Goal: Information Seeking & Learning: Understand process/instructions

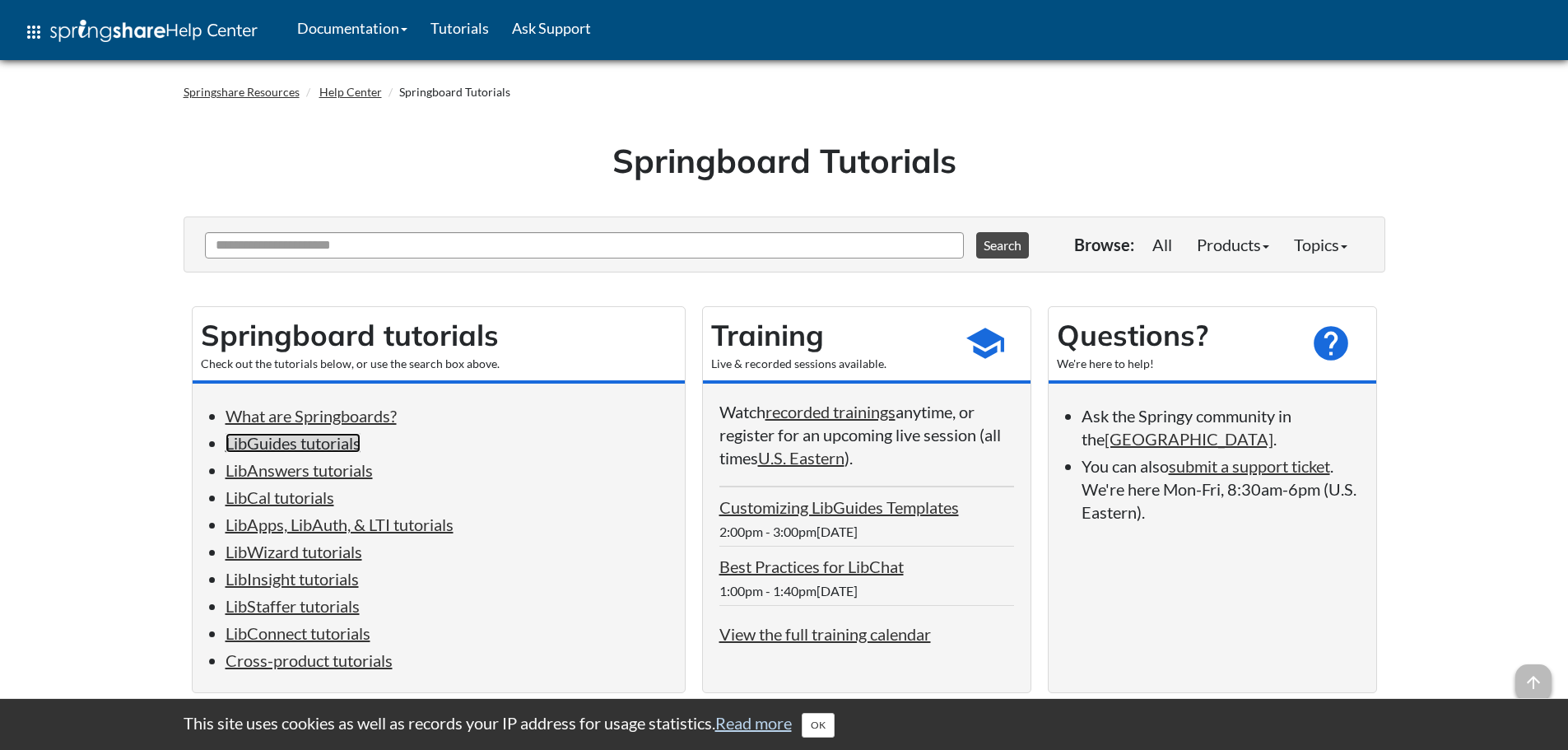
click at [295, 437] on link "LibGuides tutorials" at bounding box center [293, 442] width 135 height 20
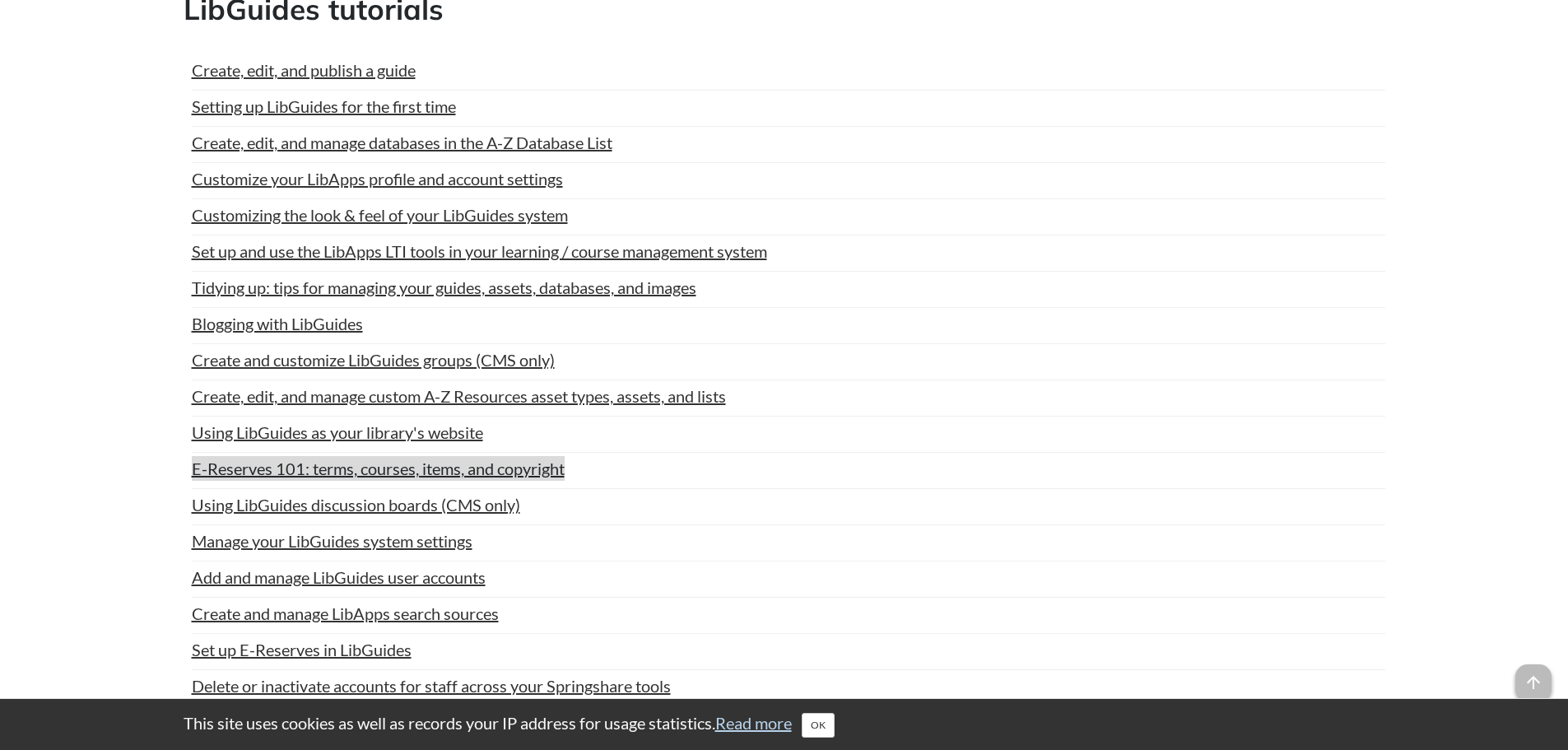
scroll to position [968, 0]
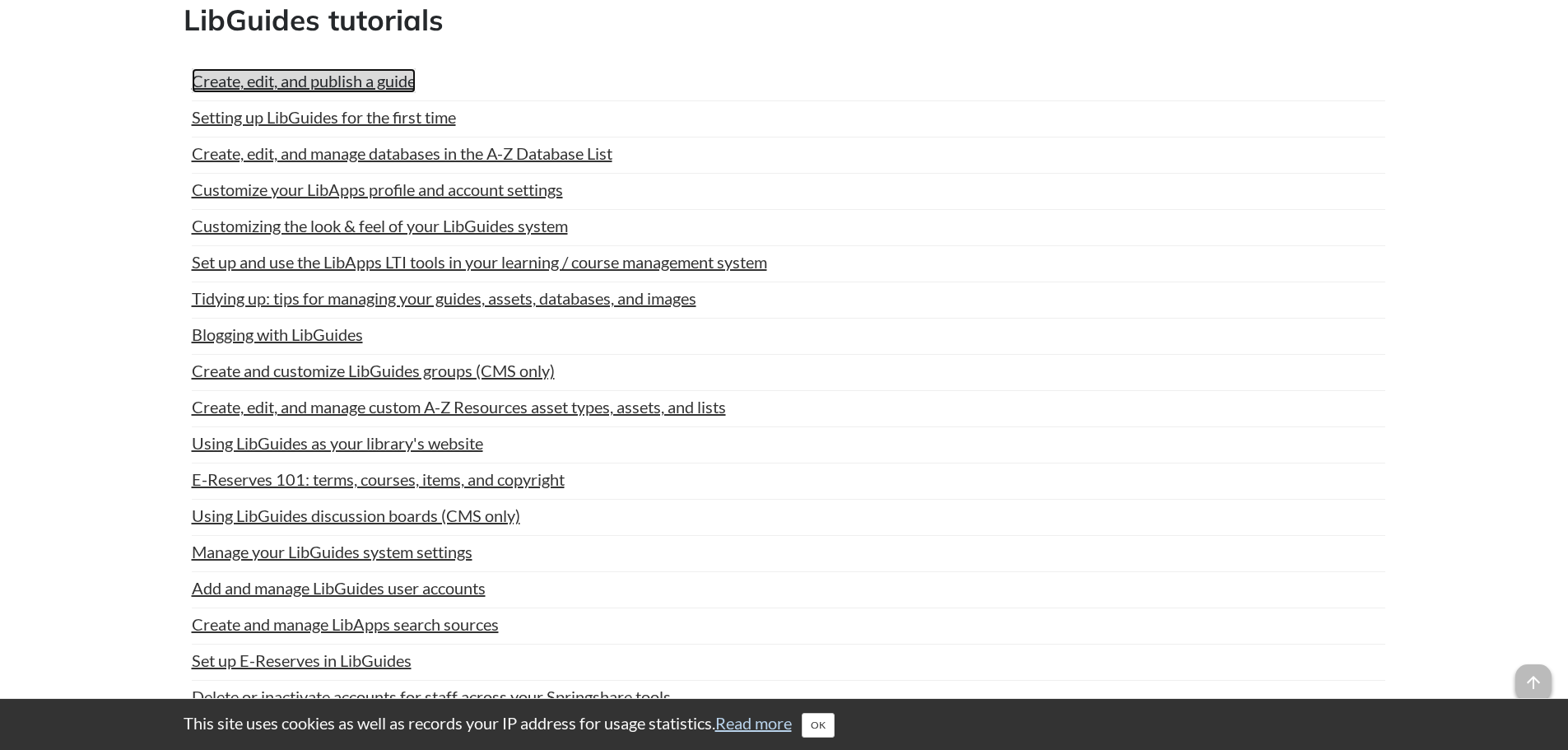
click at [313, 84] on link "Create, edit, and publish a guide" at bounding box center [304, 81] width 224 height 25
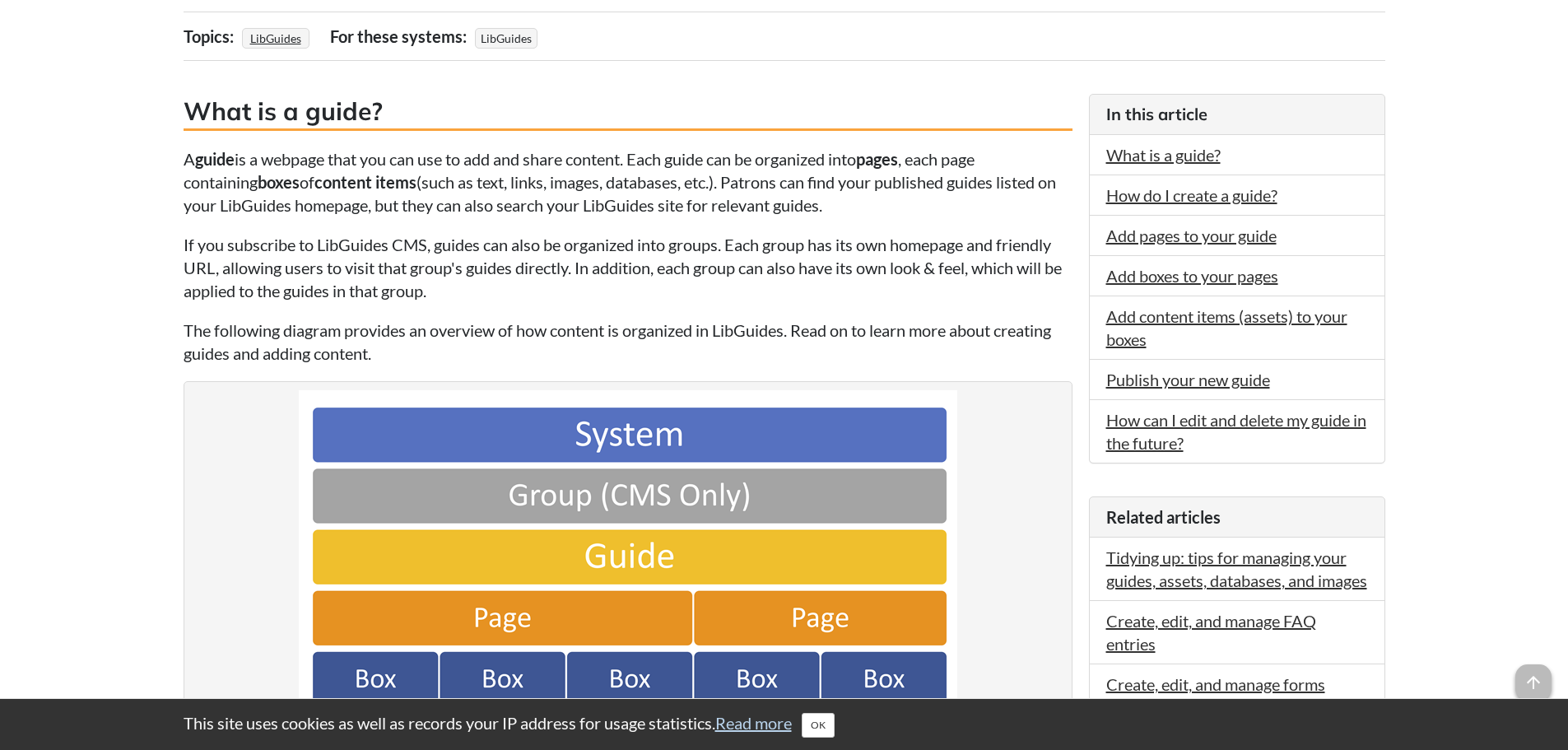
scroll to position [329, 0]
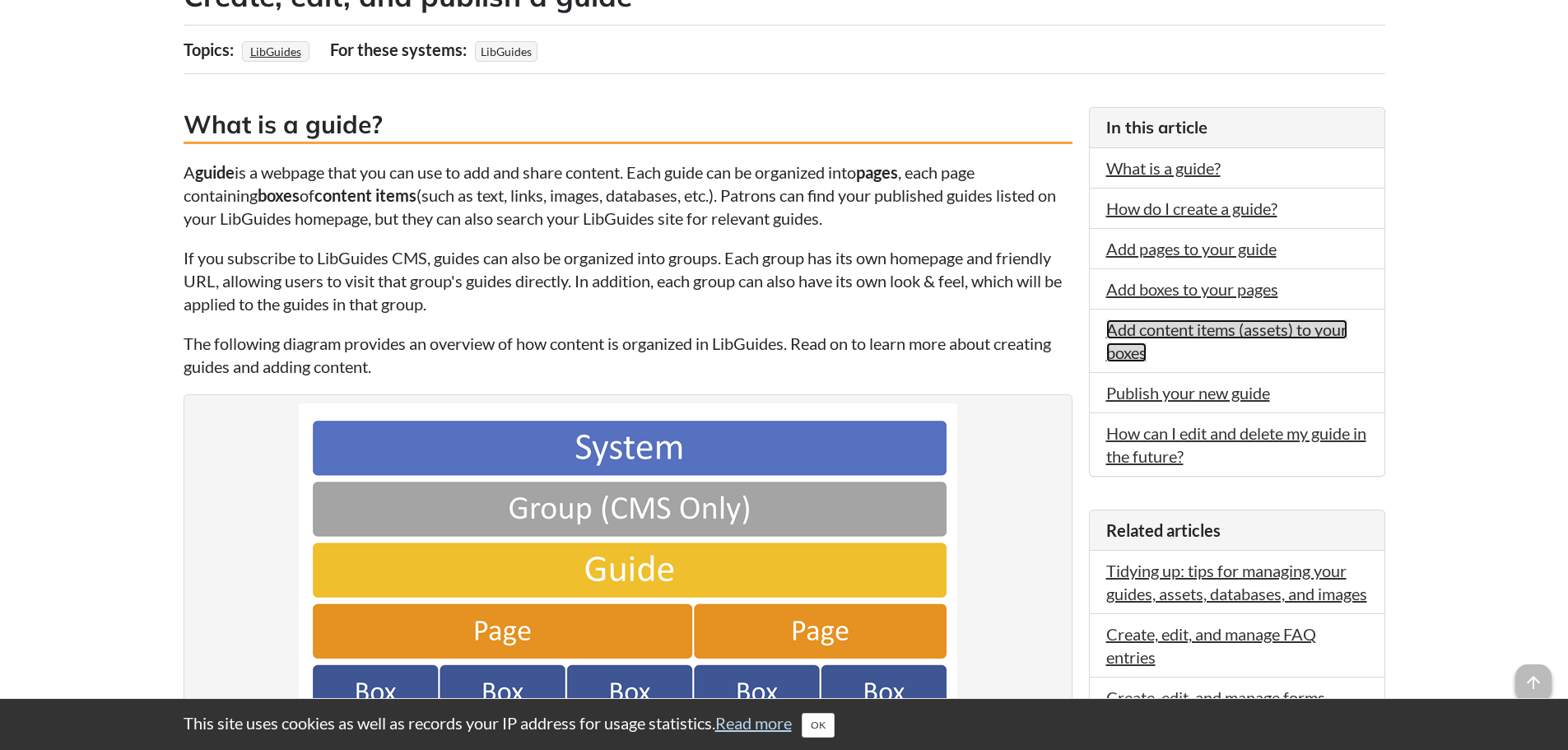
click at [1136, 333] on link "Add content items (assets) to your boxes" at bounding box center [1227, 341] width 241 height 43
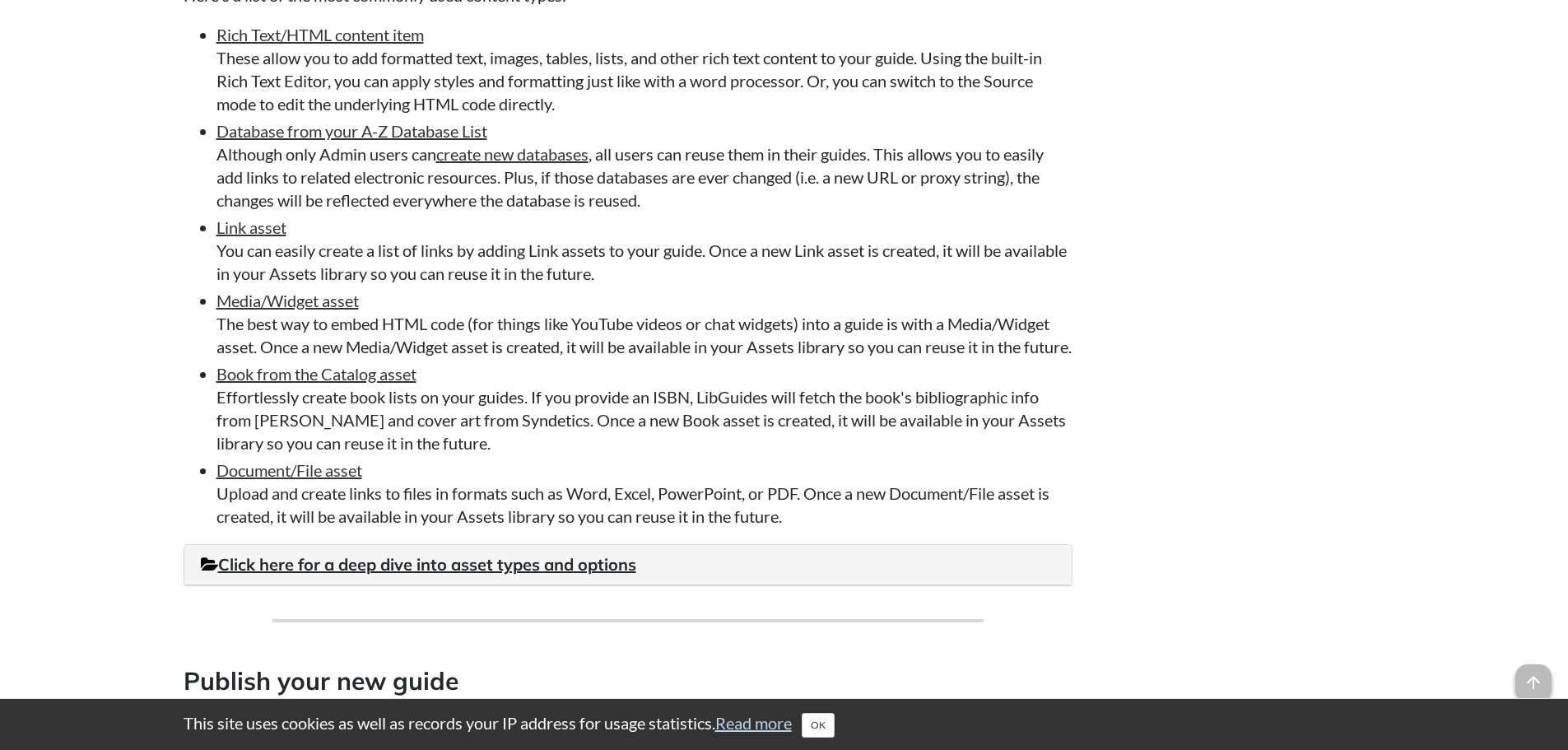
scroll to position [3314, 0]
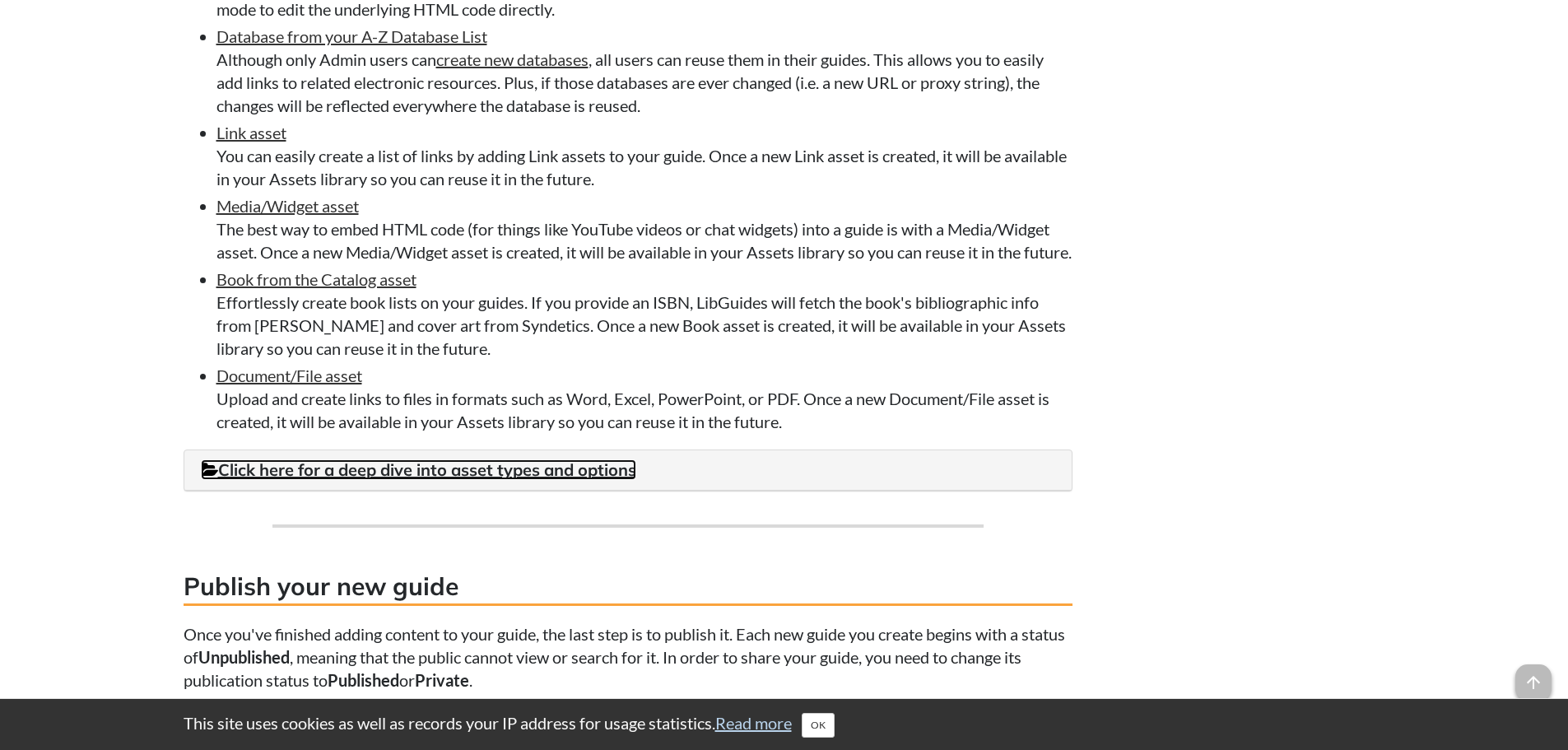
click at [575, 480] on link "Click here for a deep dive into asset types and options" at bounding box center [419, 470] width 436 height 21
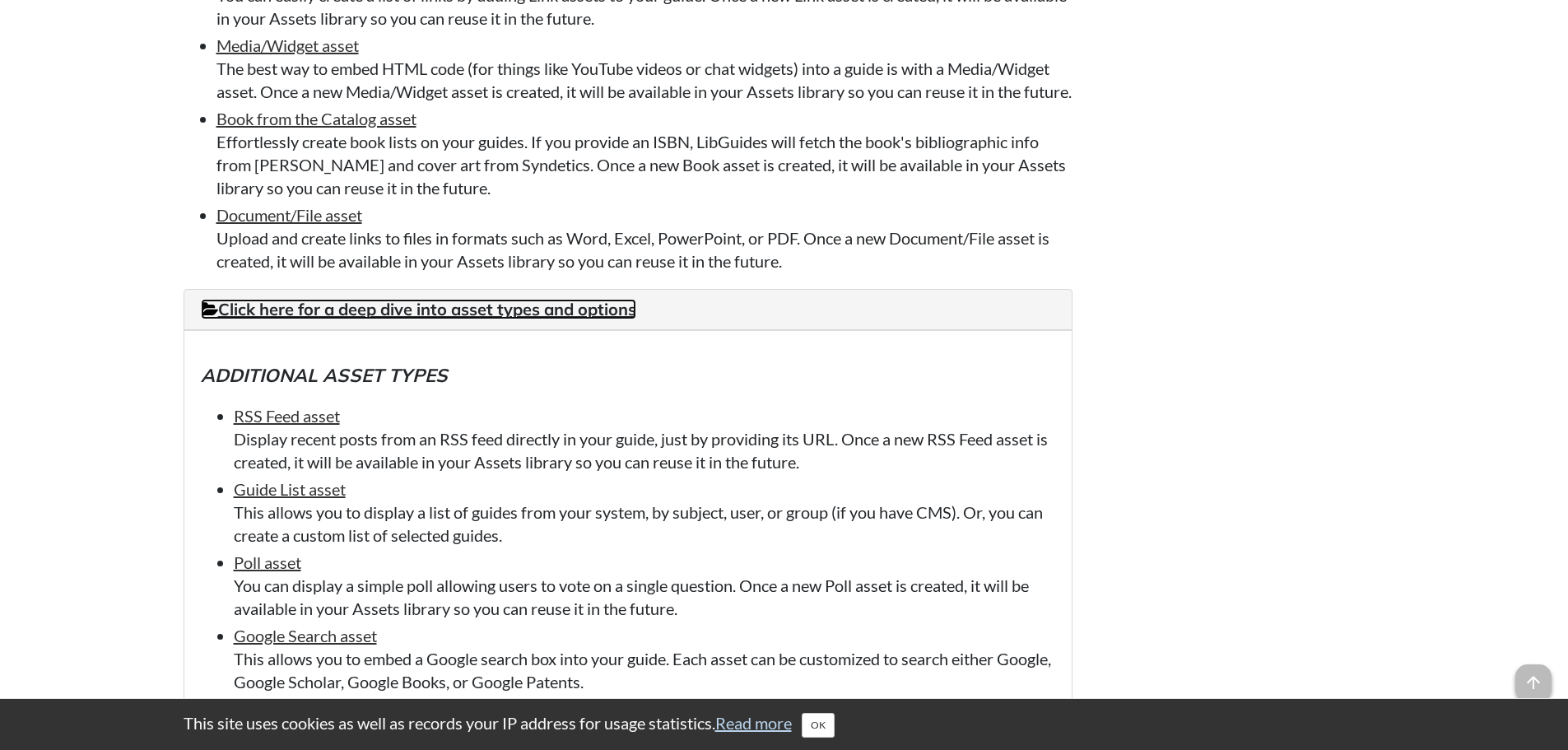
scroll to position [3232, 0]
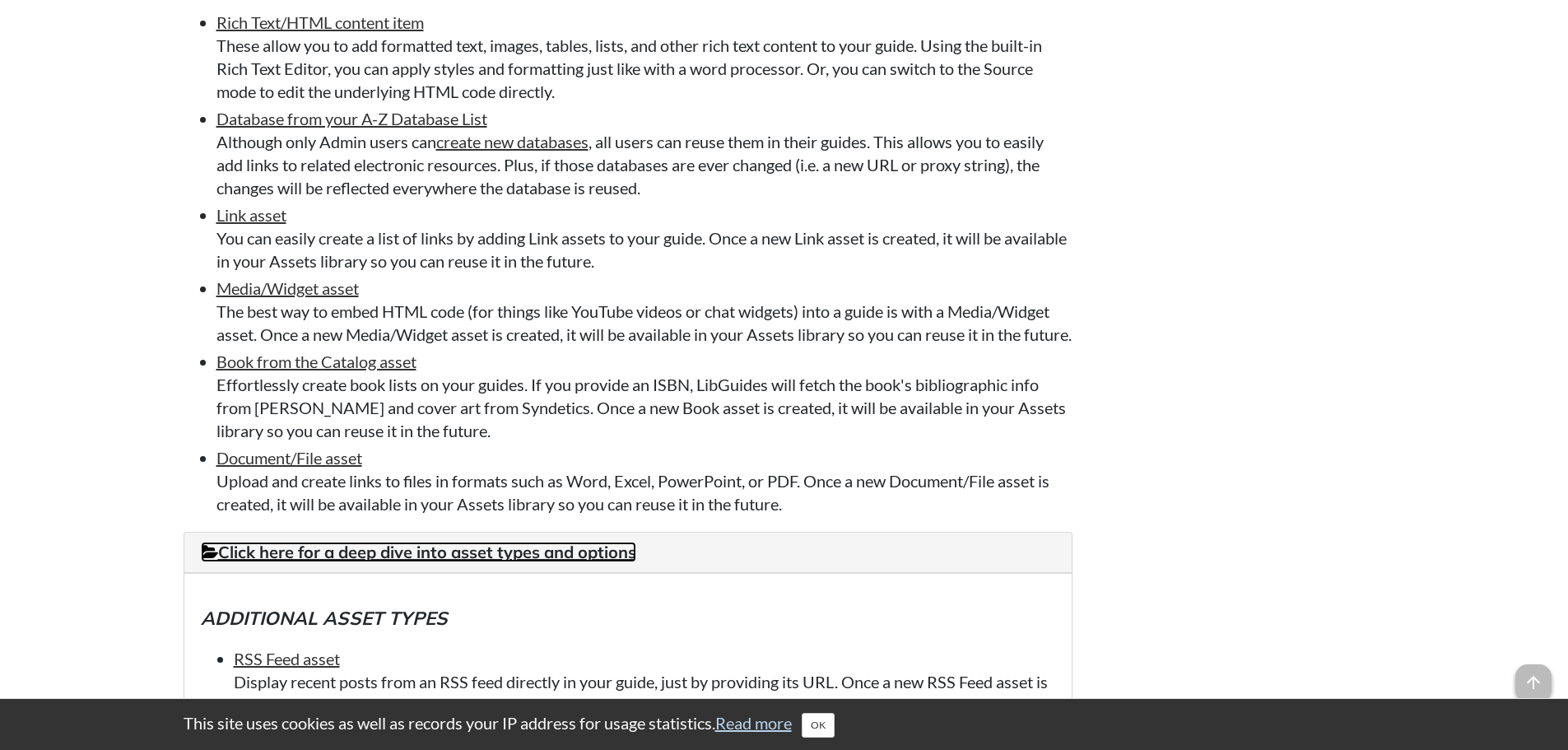
click at [467, 562] on link "Click here for a deep dive into asset types and options" at bounding box center [419, 553] width 436 height 21
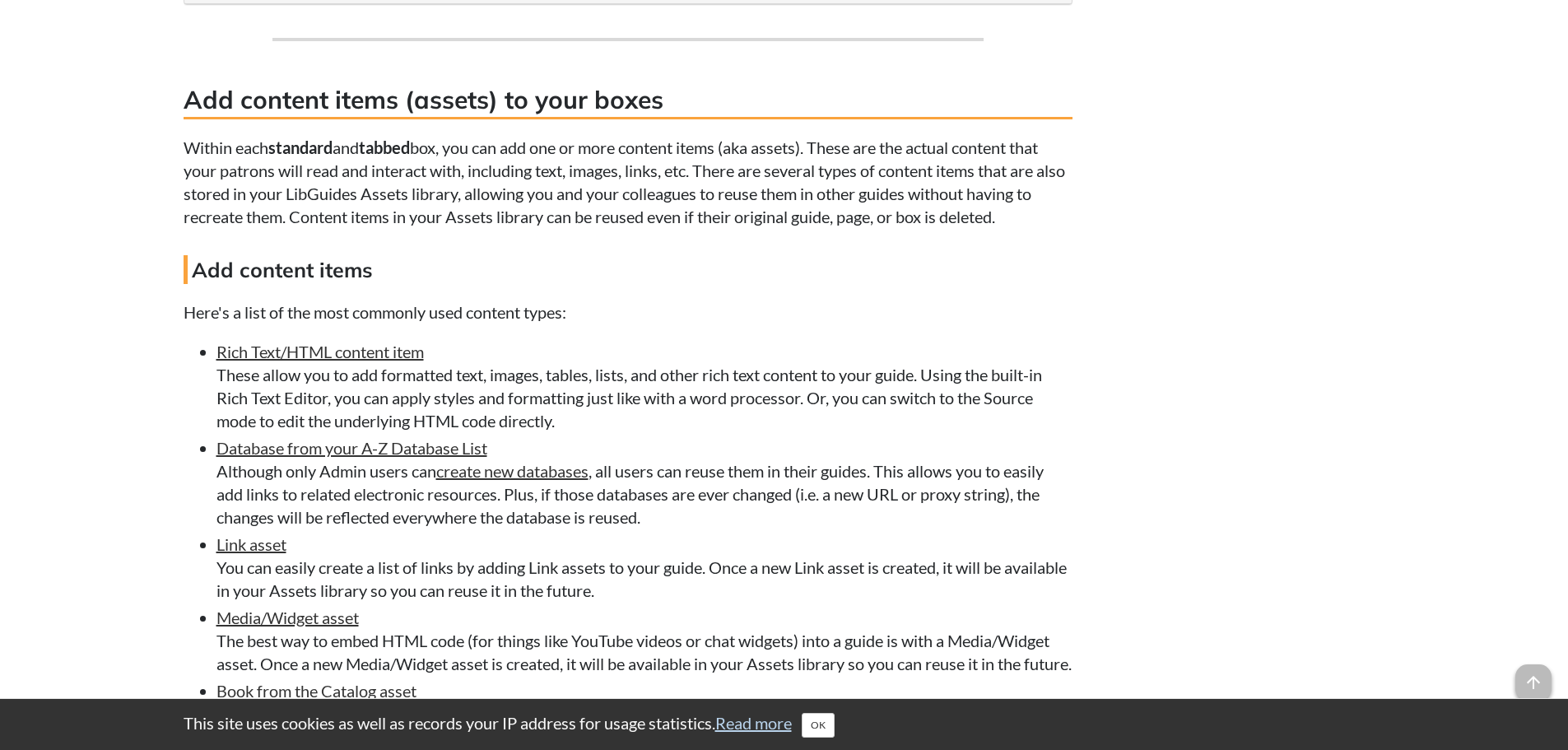
scroll to position [2985, 0]
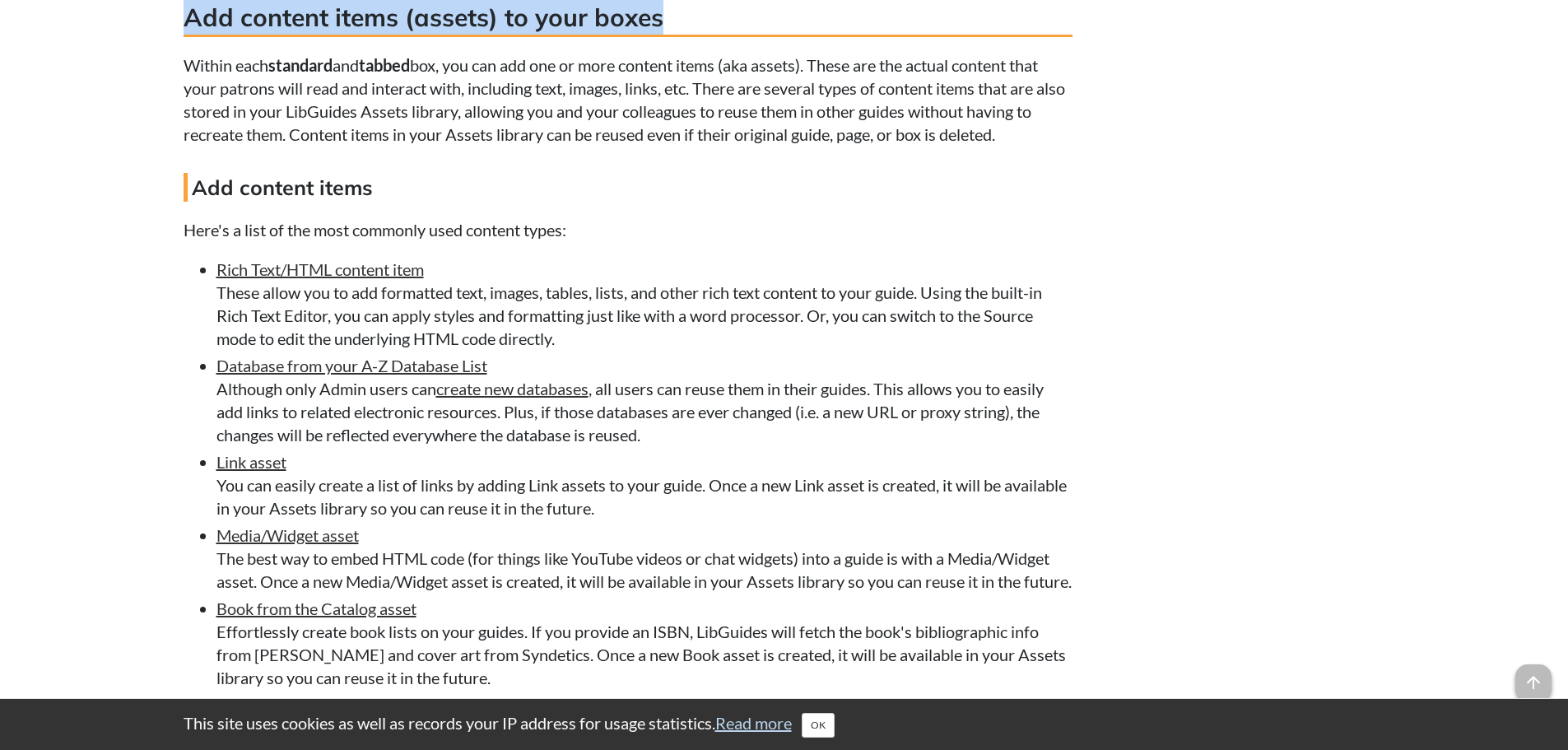
drag, startPoint x: 187, startPoint y: 19, endPoint x: 679, endPoint y: 28, distance: 492.1
click at [679, 28] on h3 "Add content items (assets) to your boxes" at bounding box center [627, 18] width 889 height 37
copy h3 "Add content items (assets) to your boxes"
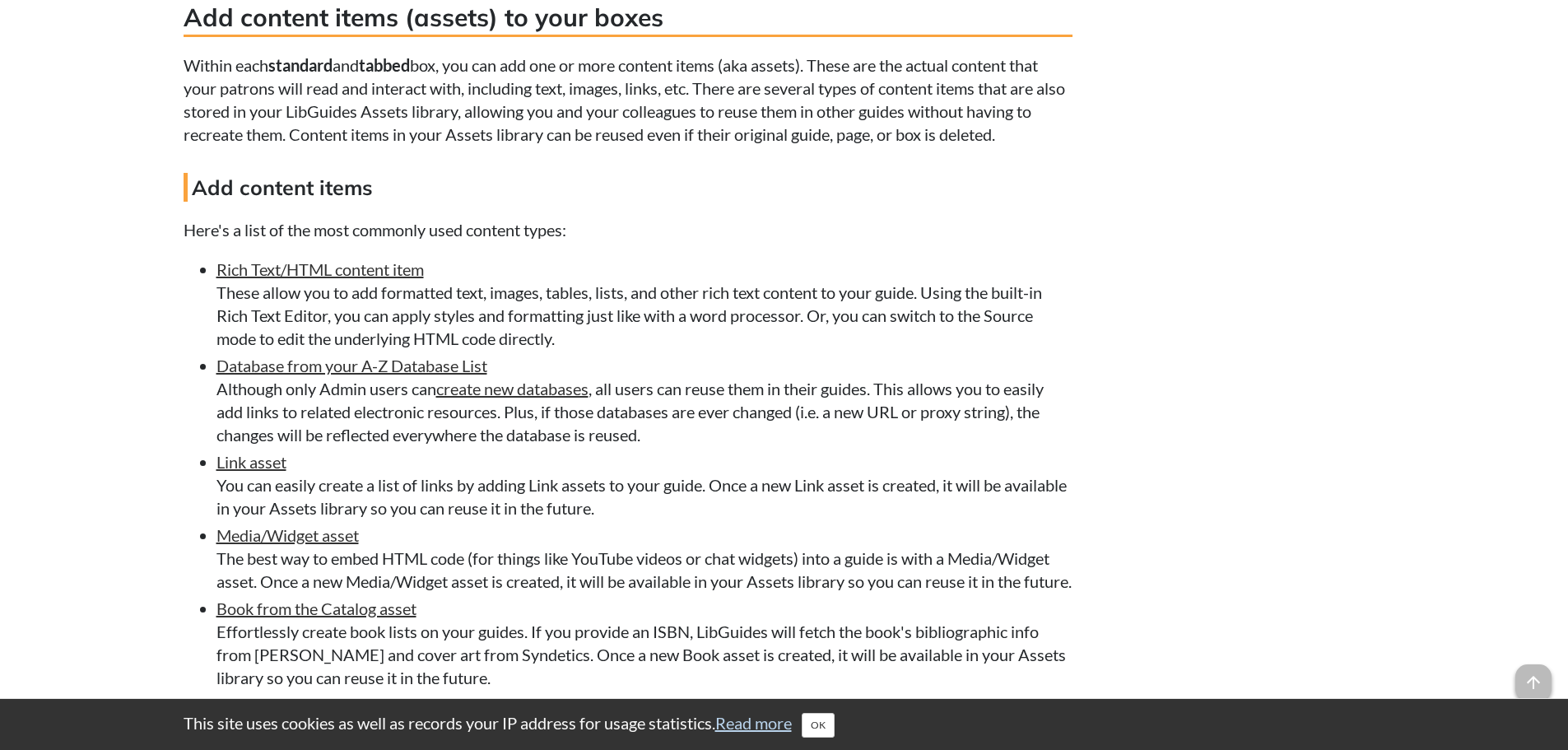
click at [282, 123] on p "Within each standard and tabbed box, you can add one or more content items (aka…" at bounding box center [627, 99] width 889 height 92
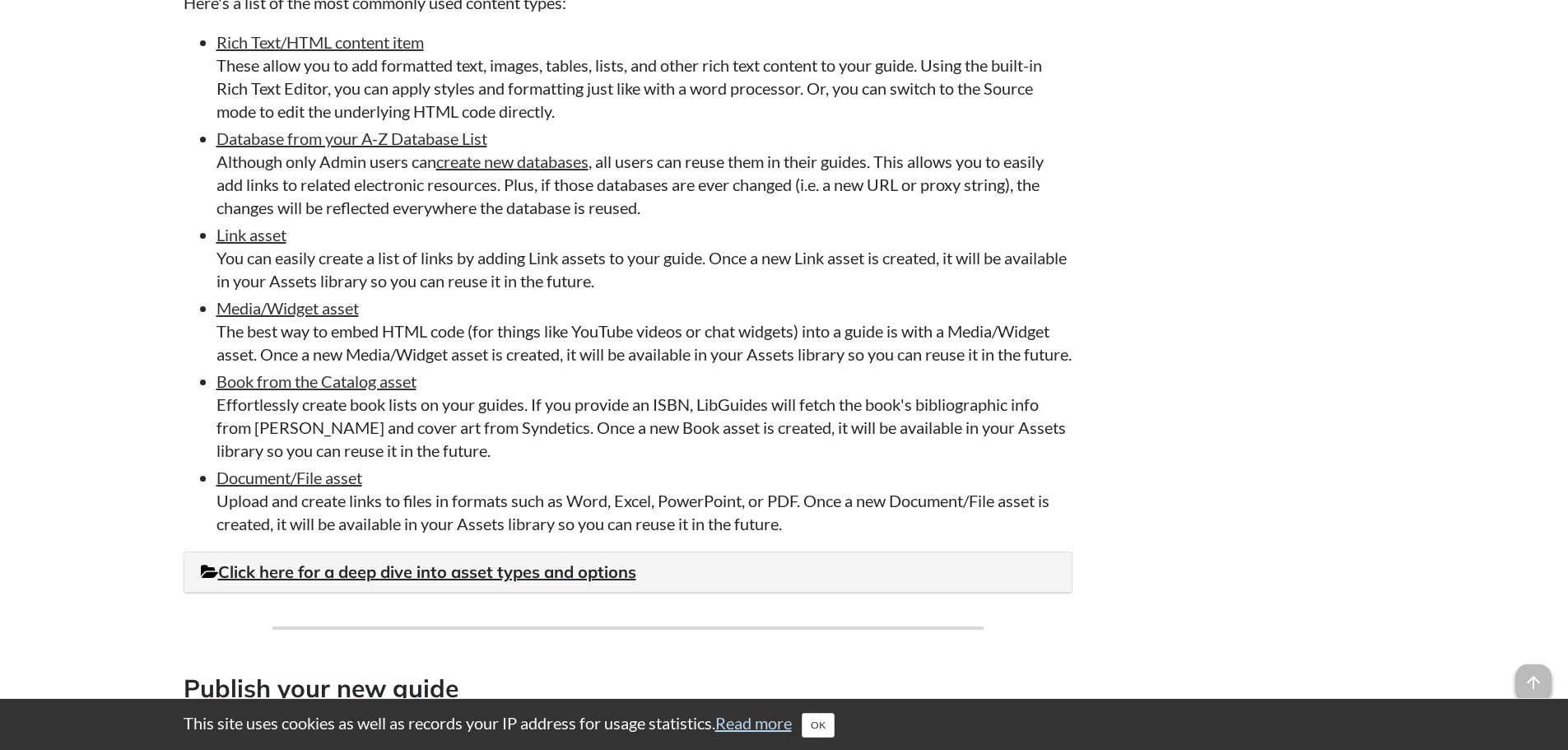
scroll to position [3232, 0]
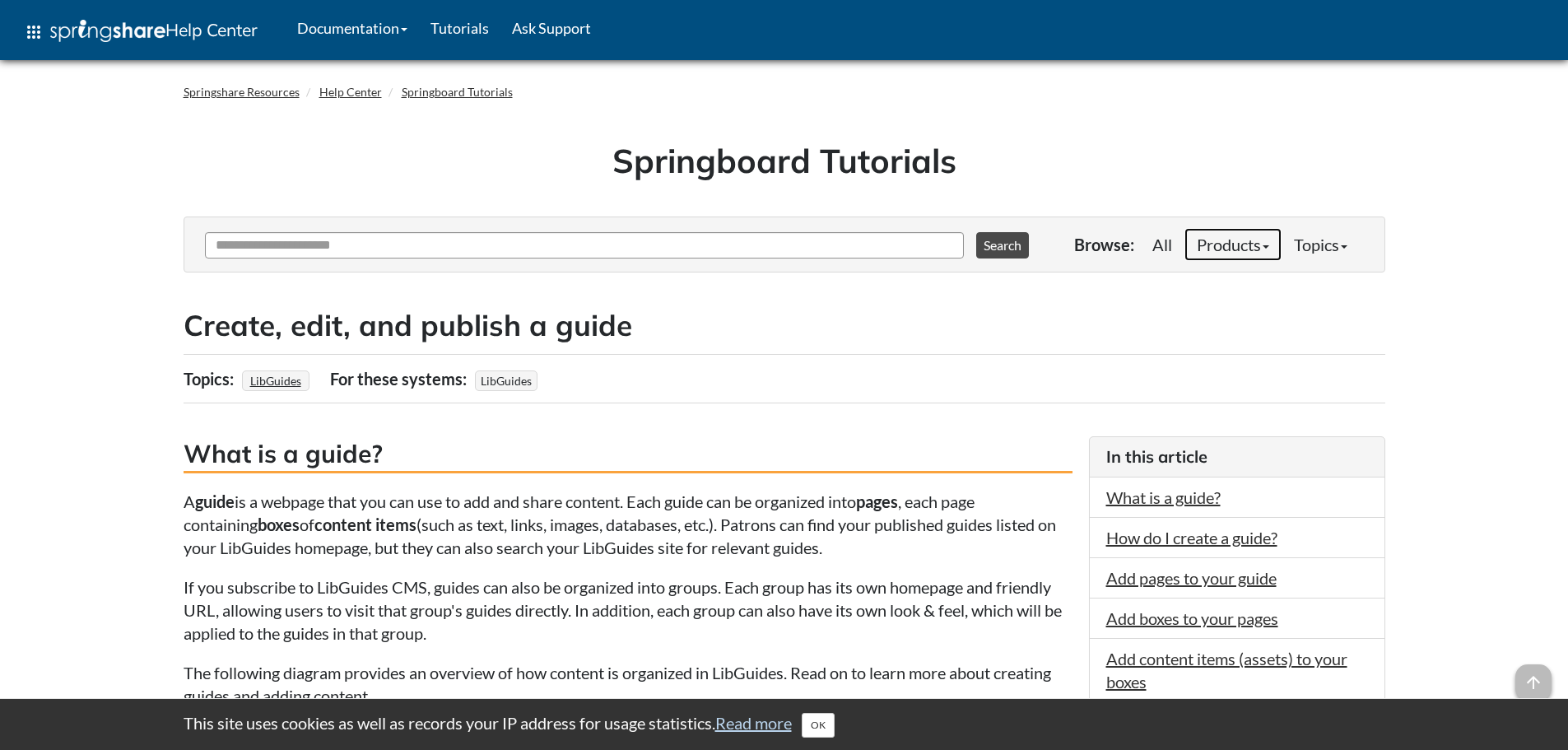
click at [1238, 250] on link "Products" at bounding box center [1233, 244] width 97 height 33
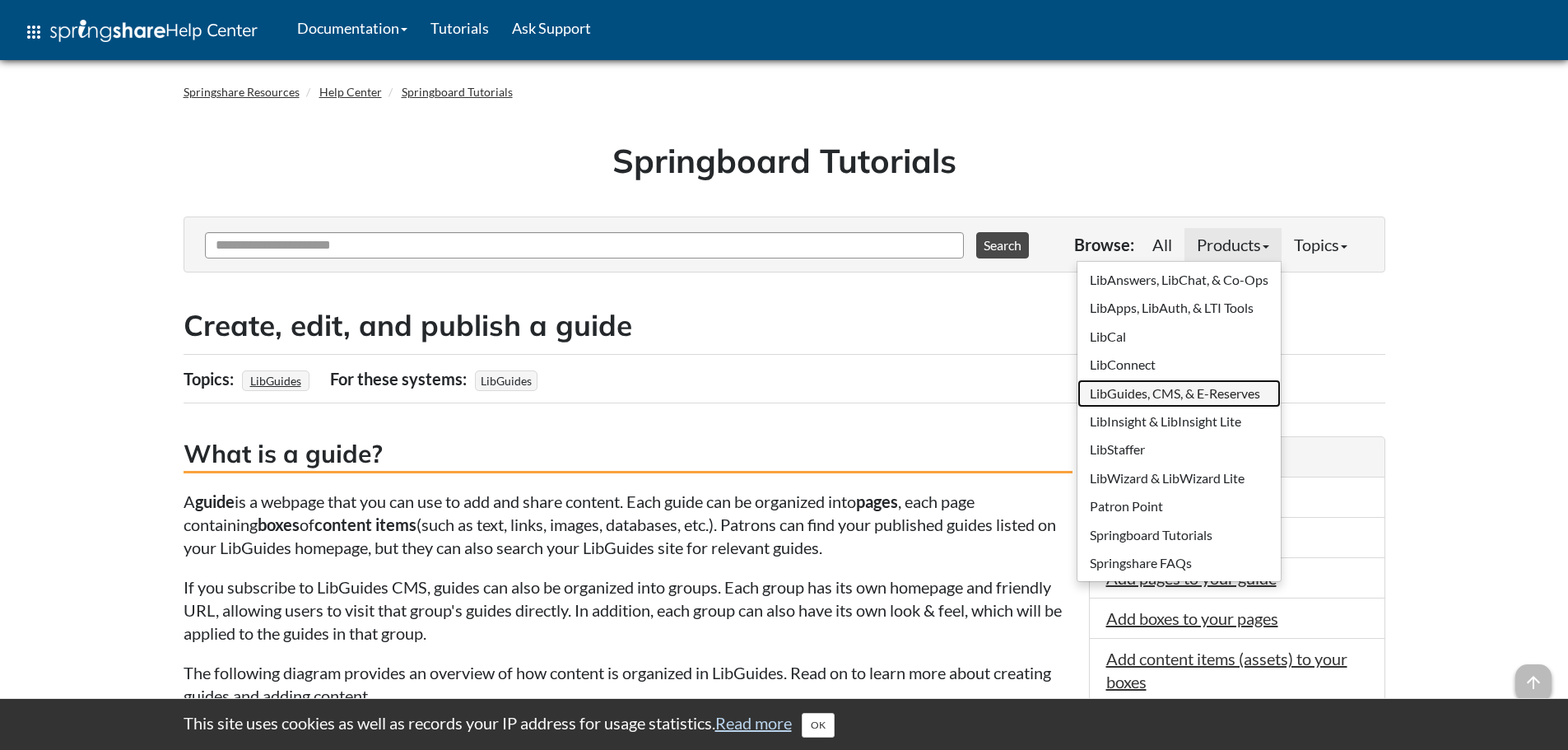
click at [1190, 395] on link "LibGuides, CMS, & E-Reserves" at bounding box center [1179, 393] width 203 height 28
